Goal: Task Accomplishment & Management: Use online tool/utility

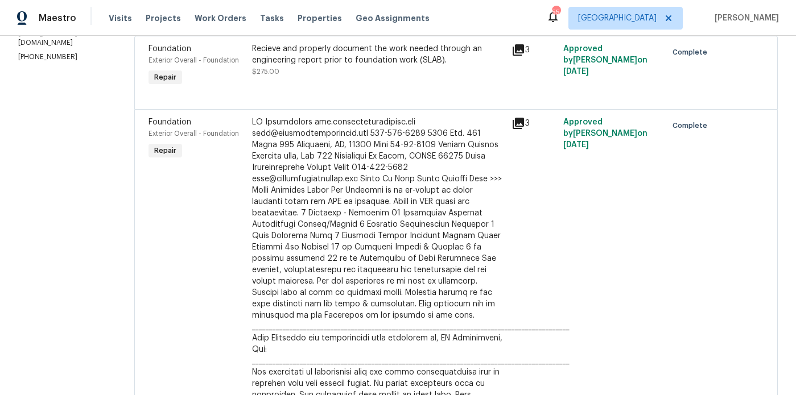
scroll to position [181, 0]
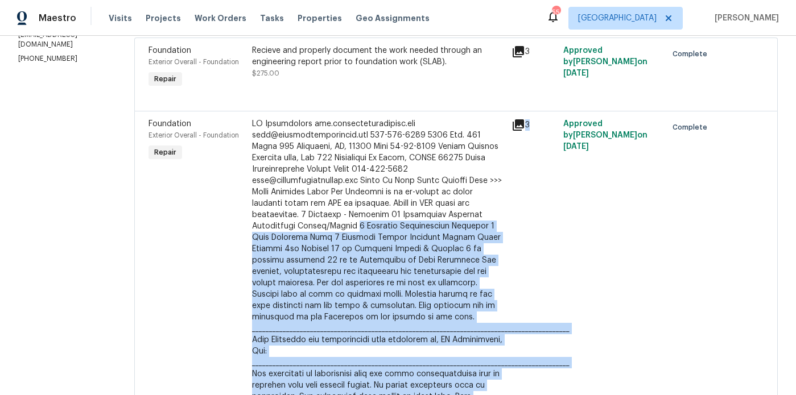
drag, startPoint x: 363, startPoint y: 225, endPoint x: 509, endPoint y: 232, distance: 145.8
click at [509, 232] on div "Foundation Exterior Overall - Foundation Repair $11,000.00 3 Approved by [PERSO…" at bounding box center [456, 289] width 622 height 348
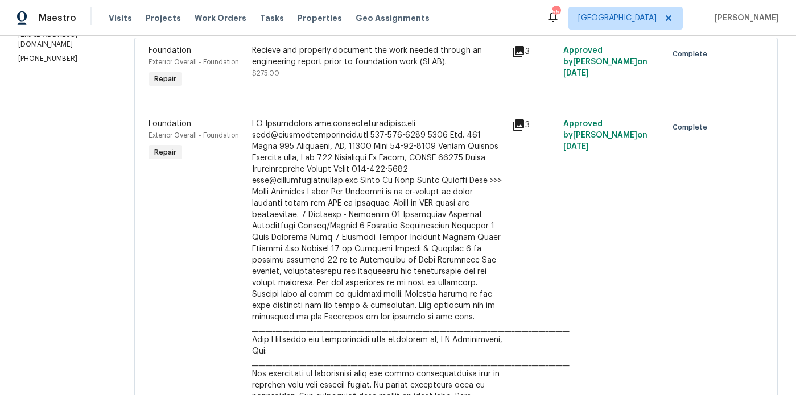
click at [197, 212] on div "Foundation Exterior Overall - Foundation Repair" at bounding box center [197, 289] width 104 height 348
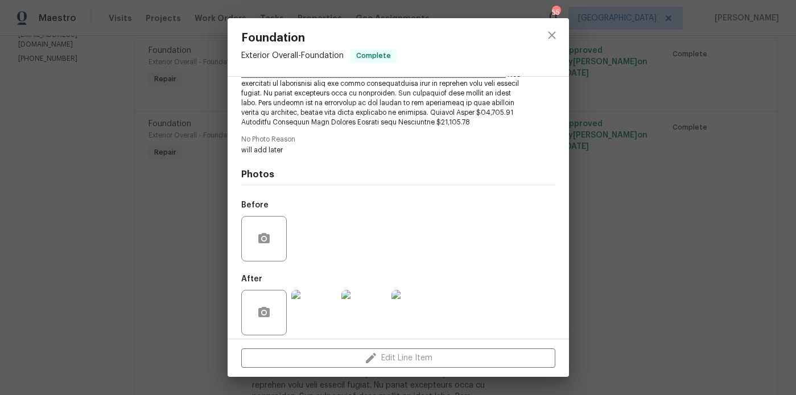
scroll to position [291, 0]
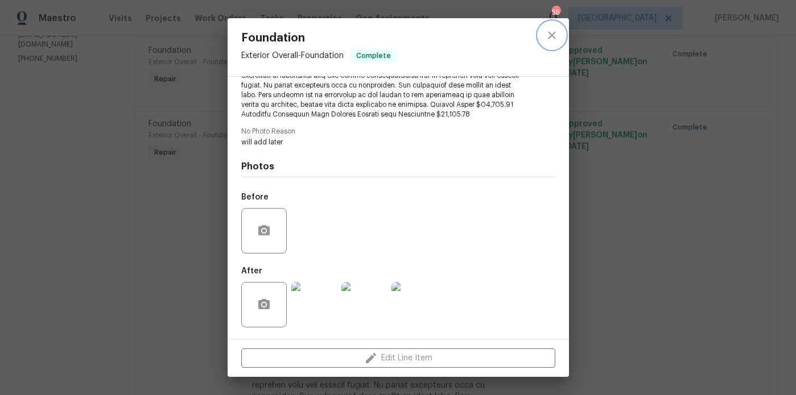
click at [550, 30] on icon "close" at bounding box center [552, 35] width 14 height 14
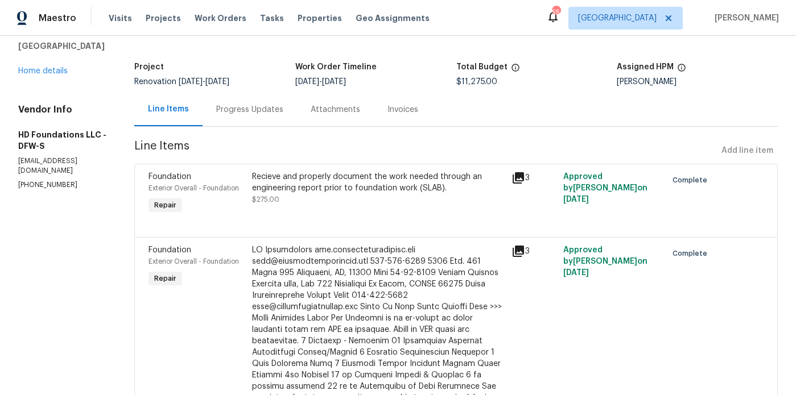
scroll to position [0, 0]
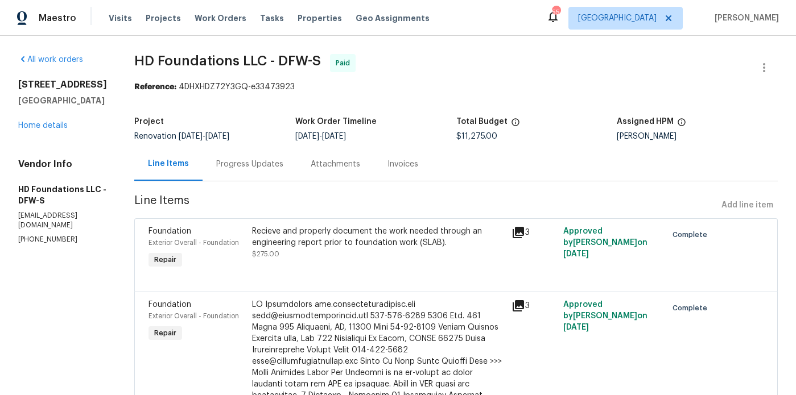
click at [344, 161] on div "Attachments" at bounding box center [335, 164] width 49 height 11
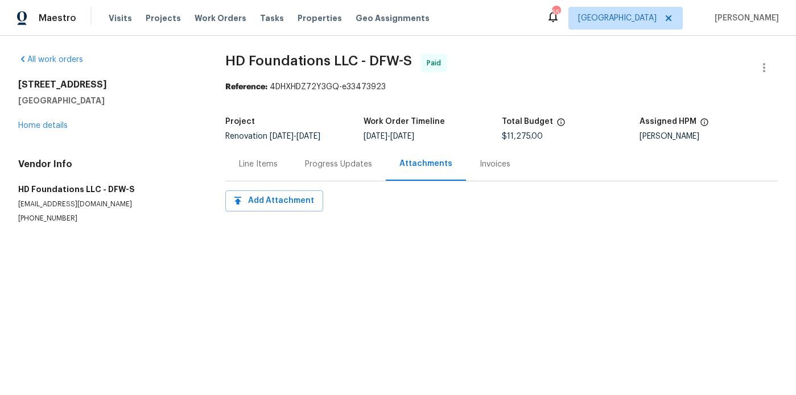
click at [483, 163] on div "Invoices" at bounding box center [494, 164] width 31 height 11
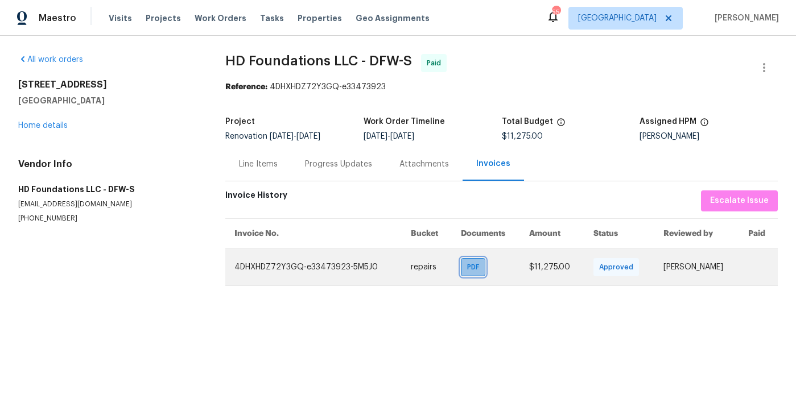
click at [467, 270] on span "PDF" at bounding box center [475, 267] width 16 height 11
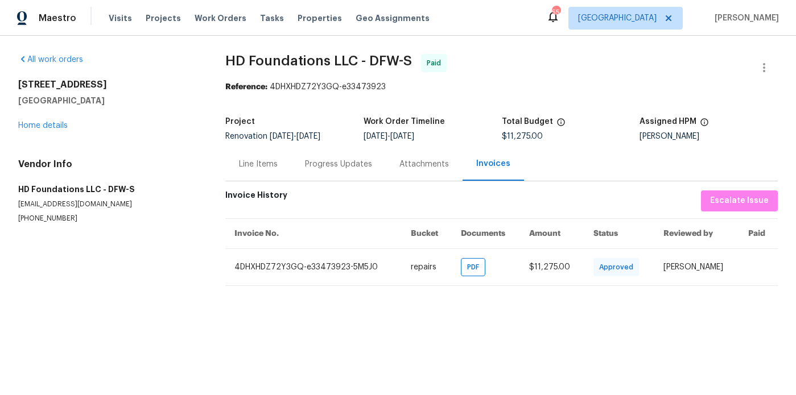
click at [262, 171] on div "Line Items" at bounding box center [258, 164] width 66 height 34
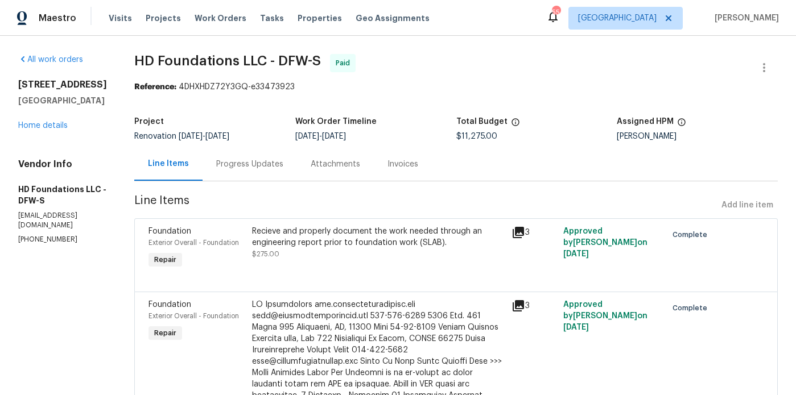
click at [266, 163] on div "Progress Updates" at bounding box center [249, 164] width 67 height 11
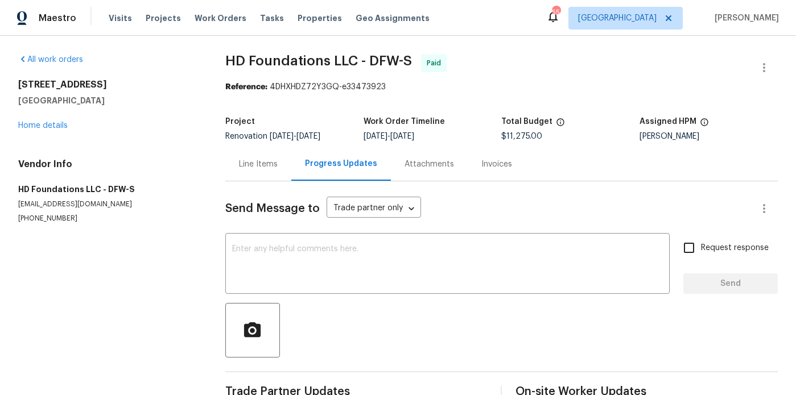
click at [407, 167] on div "Attachments" at bounding box center [428, 164] width 49 height 11
